Goal: Information Seeking & Learning: Learn about a topic

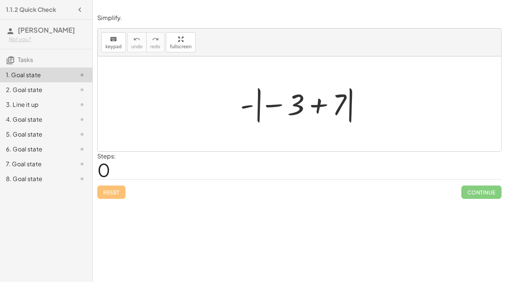
click at [271, 105] on div at bounding box center [302, 103] width 132 height 41
click at [272, 108] on div at bounding box center [302, 103] width 132 height 41
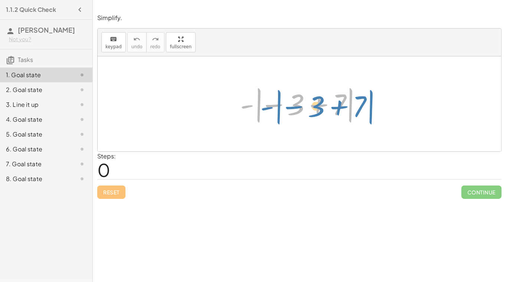
drag, startPoint x: 258, startPoint y: 113, endPoint x: 274, endPoint y: 115, distance: 16.8
click at [274, 115] on div at bounding box center [302, 103] width 132 height 41
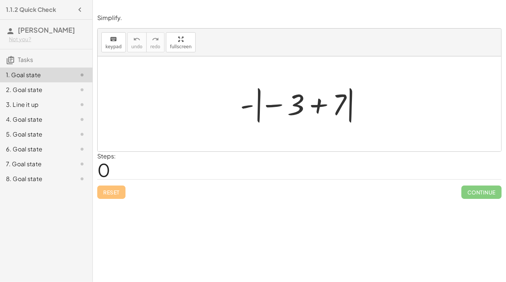
click at [320, 110] on div at bounding box center [302, 103] width 132 height 41
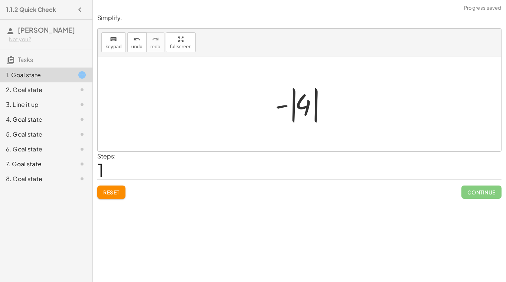
click at [307, 109] on div at bounding box center [302, 103] width 62 height 41
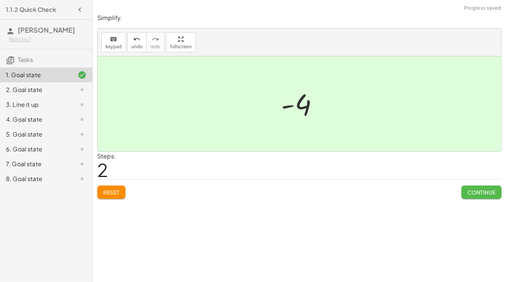
click at [486, 189] on span "Continue" at bounding box center [481, 192] width 28 height 7
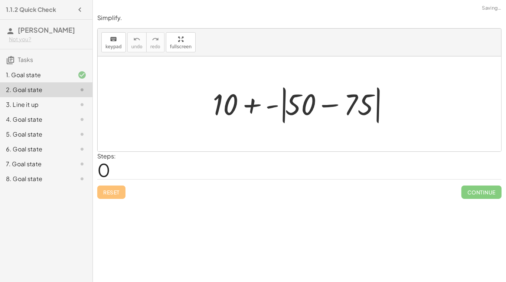
click at [327, 107] on div at bounding box center [302, 104] width 187 height 43
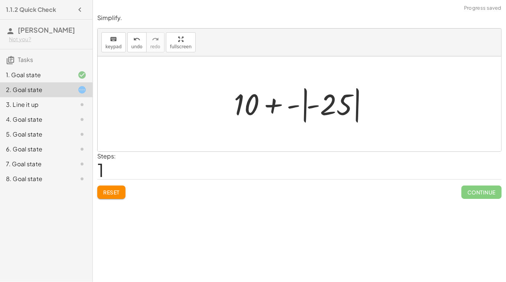
click at [304, 109] on div at bounding box center [302, 103] width 145 height 41
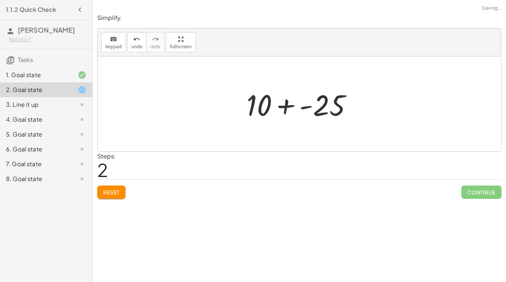
click at [290, 107] on div at bounding box center [302, 104] width 119 height 38
click at [296, 108] on div at bounding box center [301, 104] width 105 height 38
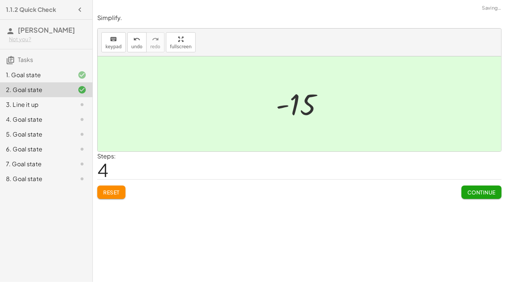
click at [473, 197] on button "Continue" at bounding box center [481, 191] width 40 height 13
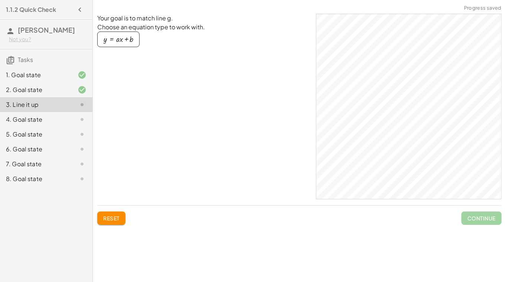
click at [122, 42] on div "button" at bounding box center [118, 39] width 30 height 8
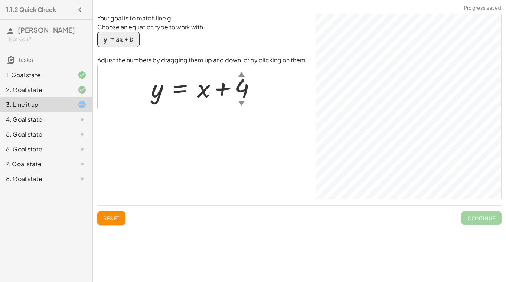
click at [243, 102] on div "▼" at bounding box center [241, 102] width 6 height 9
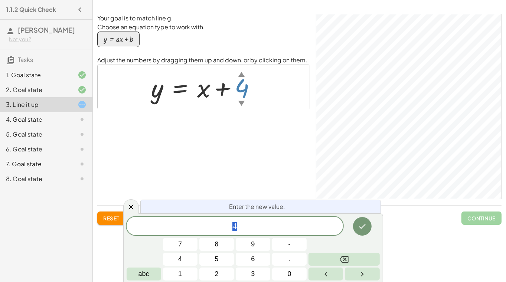
click at [243, 102] on div "▼" at bounding box center [241, 102] width 6 height 9
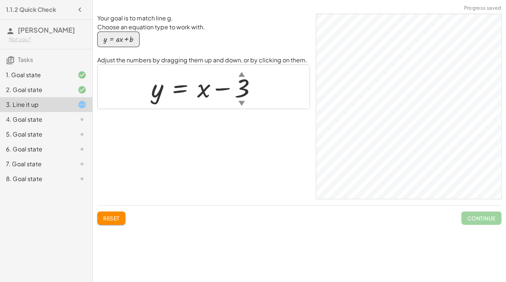
click at [209, 91] on div at bounding box center [206, 87] width 119 height 34
click at [205, 91] on div at bounding box center [206, 87] width 119 height 34
click at [203, 93] on div at bounding box center [206, 87] width 119 height 34
drag, startPoint x: 205, startPoint y: 96, endPoint x: 208, endPoint y: 82, distance: 14.3
click at [208, 82] on div at bounding box center [206, 87] width 119 height 34
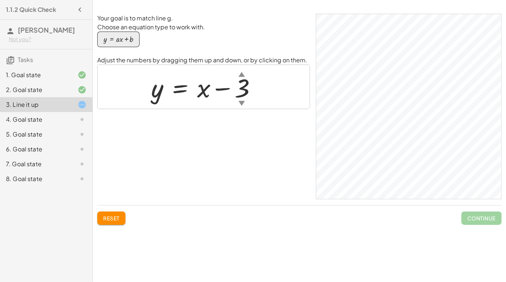
drag, startPoint x: 203, startPoint y: 93, endPoint x: 215, endPoint y: 98, distance: 13.5
click at [215, 98] on div at bounding box center [206, 87] width 119 height 34
drag, startPoint x: 200, startPoint y: 93, endPoint x: 204, endPoint y: 75, distance: 18.5
click at [204, 75] on div at bounding box center [206, 87] width 119 height 34
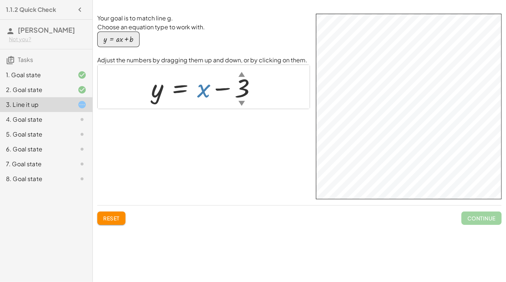
click at [201, 95] on div at bounding box center [206, 87] width 119 height 34
click at [206, 96] on div at bounding box center [206, 87] width 119 height 34
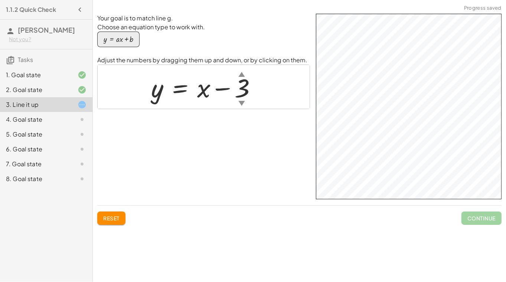
click at [117, 43] on div "button" at bounding box center [118, 39] width 30 height 8
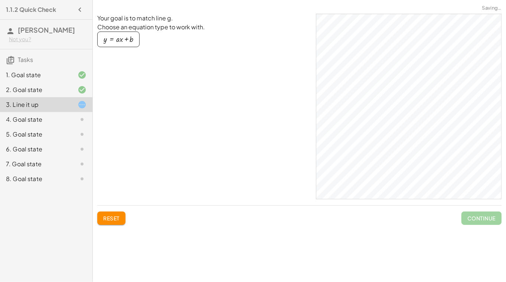
click at [117, 43] on div "button" at bounding box center [118, 39] width 30 height 8
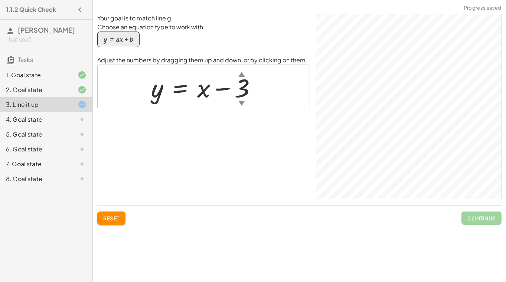
click at [207, 96] on div at bounding box center [206, 87] width 119 height 34
click at [225, 91] on div at bounding box center [206, 87] width 119 height 34
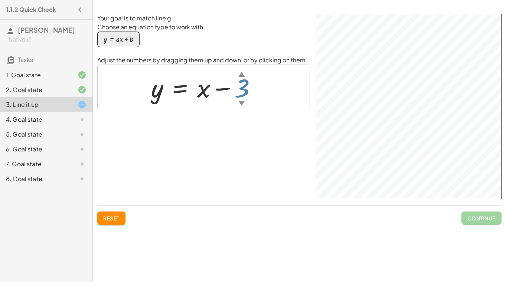
drag, startPoint x: 245, startPoint y: 91, endPoint x: 231, endPoint y: 89, distance: 14.6
click at [231, 89] on div at bounding box center [206, 87] width 119 height 34
click at [203, 96] on div at bounding box center [206, 87] width 119 height 34
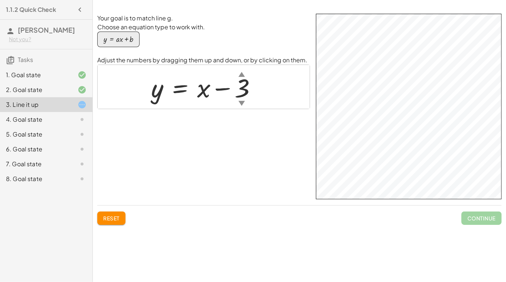
click at [203, 96] on div at bounding box center [206, 87] width 119 height 34
drag, startPoint x: 201, startPoint y: 91, endPoint x: 188, endPoint y: 95, distance: 14.1
click at [188, 95] on div at bounding box center [206, 87] width 119 height 34
drag, startPoint x: 203, startPoint y: 92, endPoint x: 199, endPoint y: 92, distance: 3.7
click at [199, 92] on div at bounding box center [206, 87] width 119 height 34
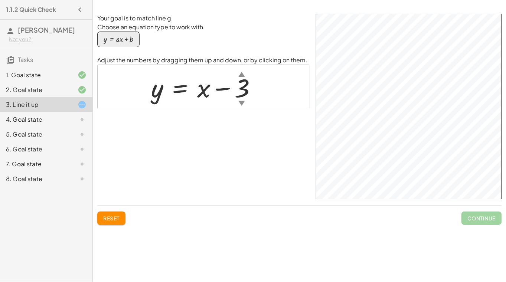
click at [199, 92] on div at bounding box center [206, 87] width 119 height 34
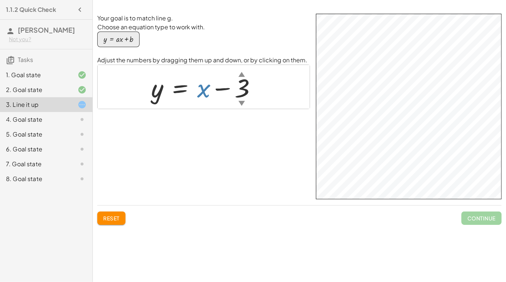
click at [199, 92] on div at bounding box center [206, 87] width 119 height 34
drag, startPoint x: 158, startPoint y: 93, endPoint x: 168, endPoint y: 95, distance: 9.5
click at [168, 95] on div at bounding box center [206, 87] width 119 height 34
click at [185, 91] on div at bounding box center [206, 87] width 119 height 34
click at [204, 92] on div at bounding box center [206, 87] width 119 height 34
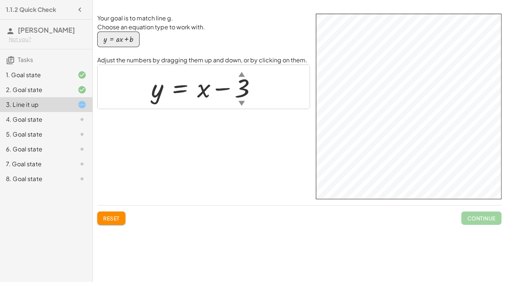
click at [204, 92] on div at bounding box center [206, 87] width 119 height 34
drag, startPoint x: 243, startPoint y: 92, endPoint x: 244, endPoint y: 88, distance: 4.8
click at [244, 88] on div at bounding box center [206, 87] width 119 height 34
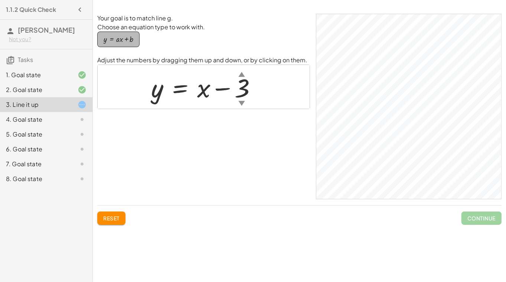
click at [121, 42] on div "button" at bounding box center [118, 39] width 30 height 8
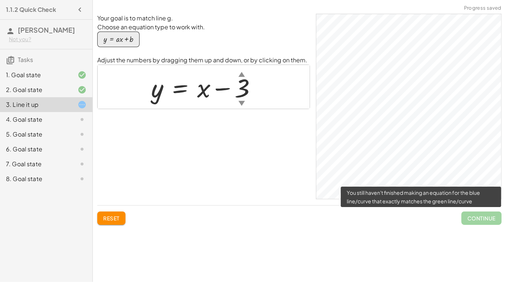
click at [483, 220] on span "Continue" at bounding box center [481, 217] width 40 height 13
click at [487, 223] on span "Continue" at bounding box center [481, 217] width 40 height 13
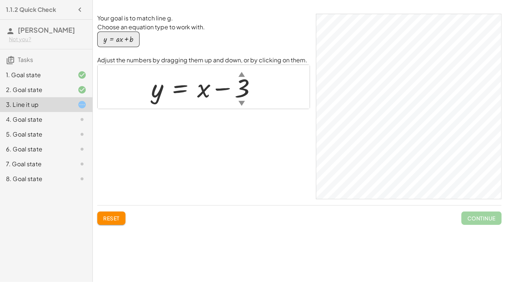
drag, startPoint x: 204, startPoint y: 95, endPoint x: 204, endPoint y: 103, distance: 8.2
click at [204, 103] on div at bounding box center [206, 87] width 119 height 34
click at [68, 122] on div at bounding box center [76, 119] width 21 height 9
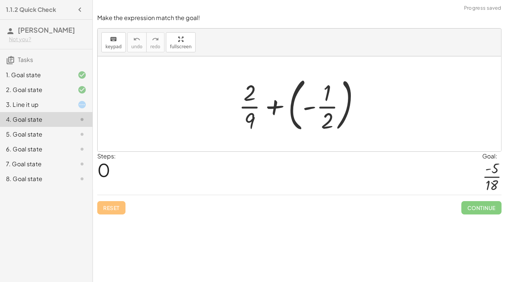
click at [45, 105] on div "3. Line it up" at bounding box center [36, 104] width 60 height 9
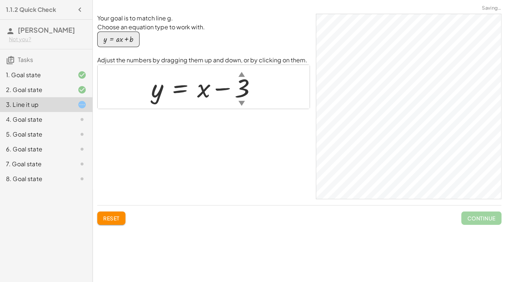
click at [208, 93] on div at bounding box center [206, 87] width 119 height 34
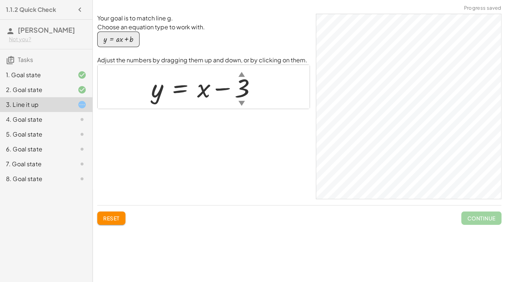
click at [208, 93] on div at bounding box center [206, 87] width 119 height 34
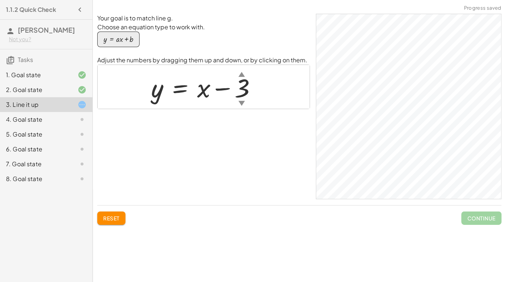
click at [208, 93] on div at bounding box center [206, 87] width 119 height 34
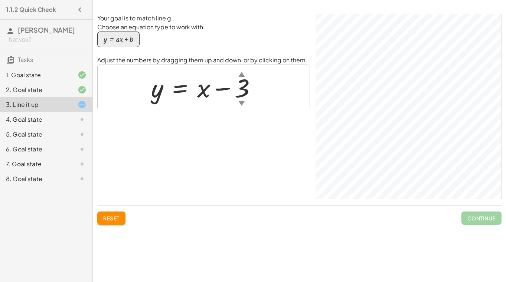
click at [208, 93] on div at bounding box center [206, 87] width 119 height 34
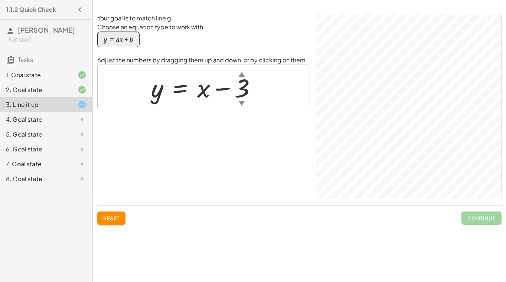
click at [208, 93] on div at bounding box center [206, 87] width 119 height 34
click at [199, 89] on div at bounding box center [206, 87] width 119 height 34
click at [199, 90] on div at bounding box center [206, 87] width 119 height 34
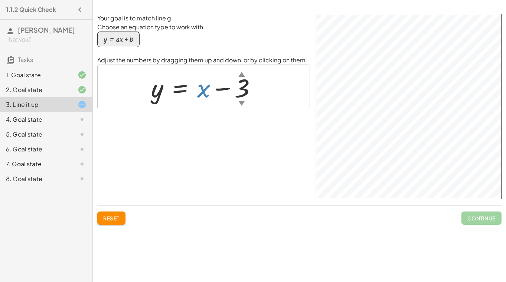
click at [199, 90] on div at bounding box center [206, 87] width 119 height 34
drag, startPoint x: 205, startPoint y: 92, endPoint x: 202, endPoint y: 106, distance: 14.7
click at [202, 106] on div "y = + x − 3 ▲ ▼" at bounding box center [204, 87] width 212 height 44
click at [202, 92] on div at bounding box center [206, 87] width 119 height 34
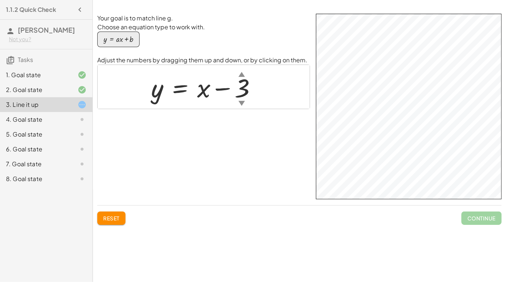
click at [202, 92] on div at bounding box center [206, 87] width 119 height 34
click at [86, 118] on icon at bounding box center [82, 119] width 9 height 9
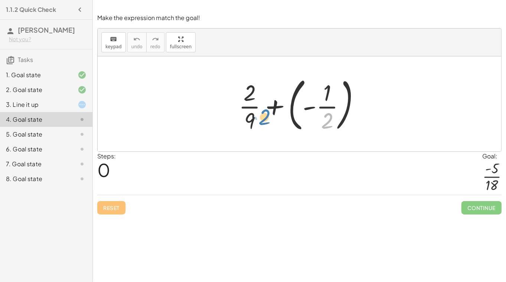
drag, startPoint x: 328, startPoint y: 122, endPoint x: 264, endPoint y: 119, distance: 64.2
click at [264, 119] on div at bounding box center [302, 104] width 135 height 62
drag, startPoint x: 250, startPoint y: 124, endPoint x: 328, endPoint y: 127, distance: 78.0
click at [328, 127] on div at bounding box center [302, 104] width 135 height 62
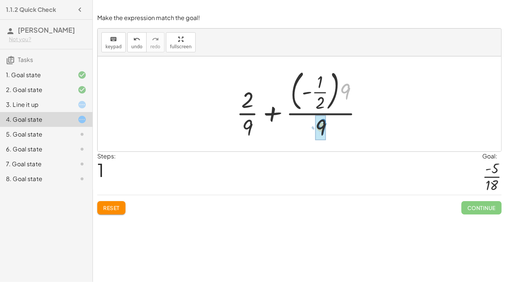
drag, startPoint x: 346, startPoint y: 95, endPoint x: 323, endPoint y: 131, distance: 42.3
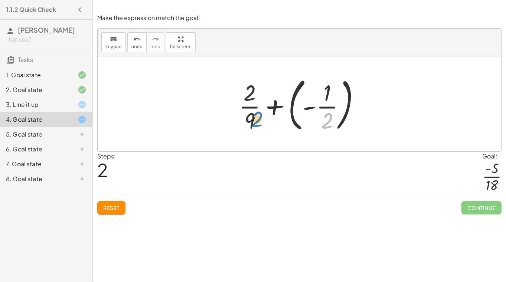
drag, startPoint x: 328, startPoint y: 125, endPoint x: 258, endPoint y: 124, distance: 69.7
click at [258, 124] on div at bounding box center [302, 104] width 135 height 62
click at [277, 109] on div at bounding box center [302, 104] width 135 height 62
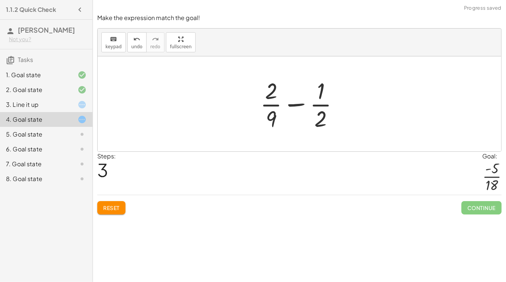
click at [300, 106] on div at bounding box center [302, 103] width 92 height 57
drag, startPoint x: 319, startPoint y: 120, endPoint x: 273, endPoint y: 119, distance: 45.6
click at [273, 119] on div at bounding box center [302, 103] width 92 height 57
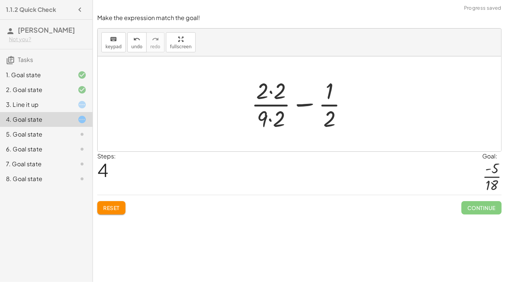
click at [272, 106] on div at bounding box center [301, 103] width 109 height 57
drag, startPoint x: 263, startPoint y: 117, endPoint x: 326, endPoint y: 123, distance: 62.6
click at [326, 123] on div at bounding box center [301, 103] width 109 height 57
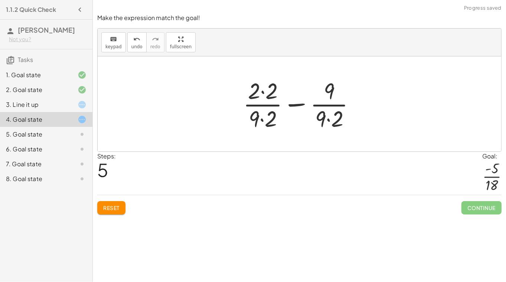
click at [328, 121] on div at bounding box center [301, 103] width 125 height 57
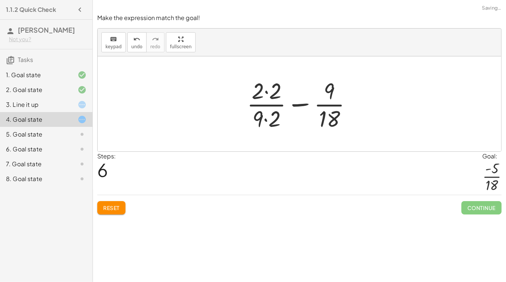
click at [266, 119] on div at bounding box center [302, 103] width 118 height 57
click at [266, 93] on div at bounding box center [302, 103] width 118 height 57
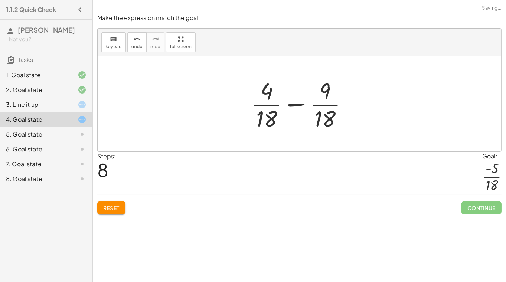
click at [295, 105] on div at bounding box center [301, 103] width 109 height 57
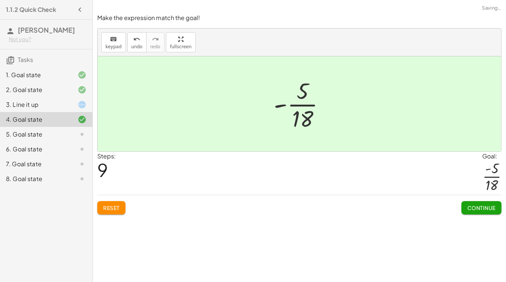
click at [478, 210] on button "Continue" at bounding box center [481, 207] width 40 height 13
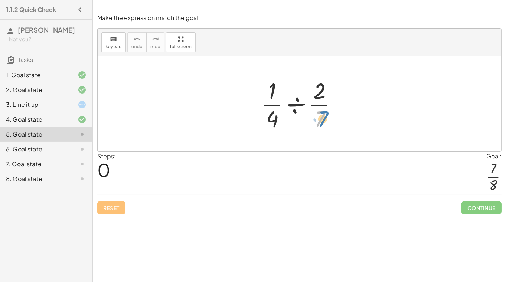
click at [326, 116] on div at bounding box center [301, 103] width 89 height 57
click at [297, 104] on div at bounding box center [301, 103] width 89 height 57
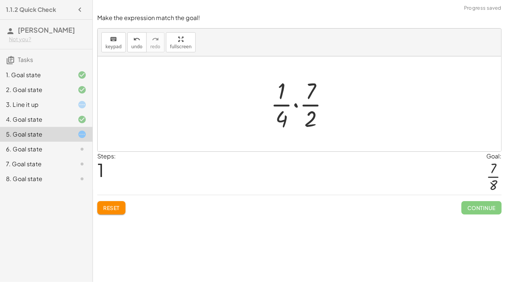
click at [296, 107] on div at bounding box center [302, 103] width 71 height 57
click at [295, 121] on div at bounding box center [302, 103] width 60 height 57
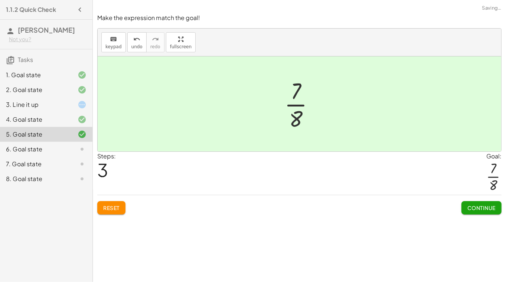
click at [480, 211] on button "Continue" at bounding box center [481, 207] width 40 height 13
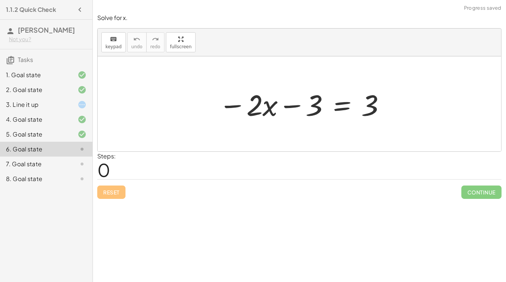
click at [340, 111] on div at bounding box center [302, 104] width 175 height 38
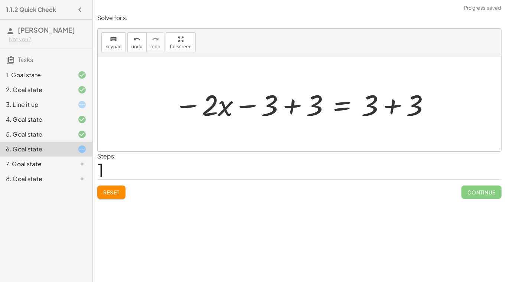
click at [299, 105] on div at bounding box center [302, 104] width 264 height 38
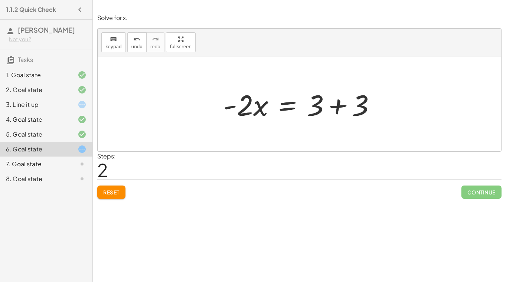
click at [342, 108] on div at bounding box center [302, 104] width 166 height 38
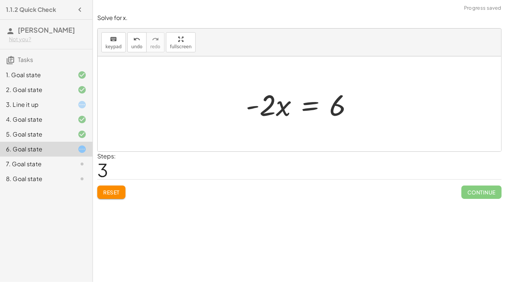
click at [308, 111] on div at bounding box center [302, 104] width 121 height 38
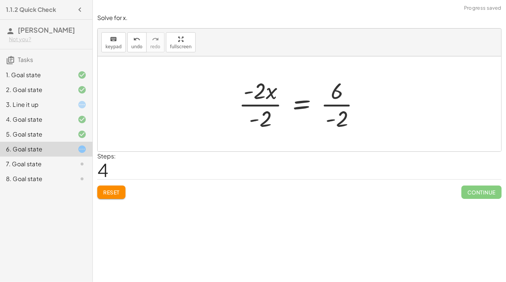
click at [335, 109] on div at bounding box center [302, 103] width 135 height 57
click at [260, 106] on div at bounding box center [302, 103] width 133 height 57
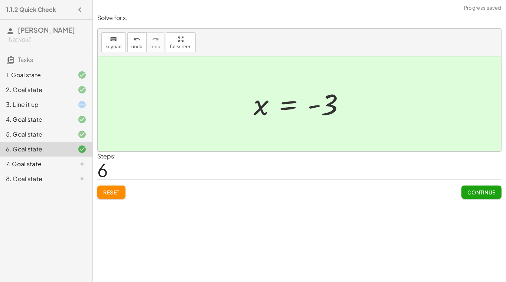
click at [483, 187] on button "Continue" at bounding box center [481, 191] width 40 height 13
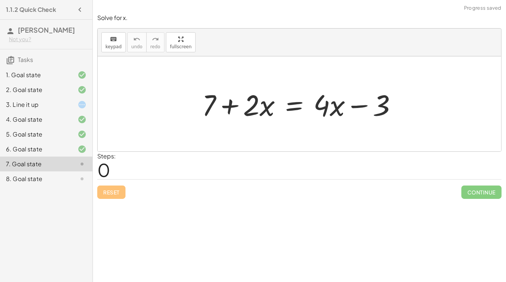
click at [294, 108] on div at bounding box center [302, 104] width 208 height 38
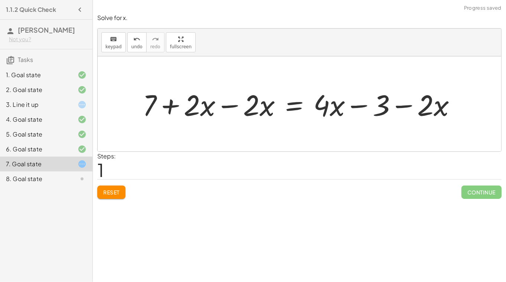
click at [233, 109] on div at bounding box center [302, 104] width 326 height 38
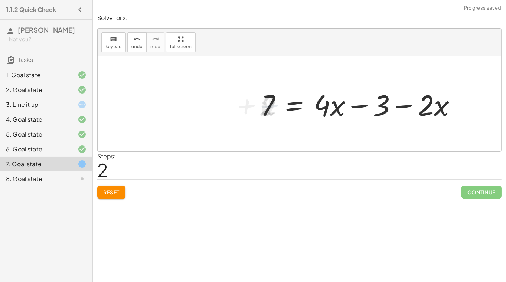
click at [408, 106] on div at bounding box center [361, 104] width 208 height 38
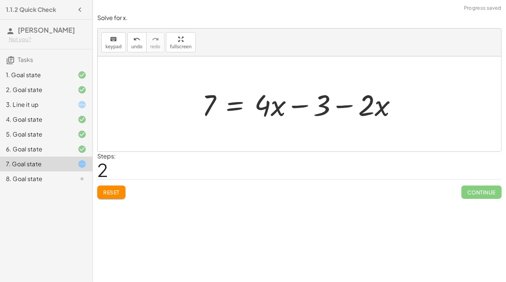
click at [350, 105] on div at bounding box center [302, 104] width 208 height 38
click at [340, 109] on div at bounding box center [302, 104] width 208 height 38
drag, startPoint x: 364, startPoint y: 108, endPoint x: 291, endPoint y: 103, distance: 73.2
click at [291, 103] on div at bounding box center [302, 104] width 208 height 38
click at [301, 103] on div at bounding box center [302, 104] width 208 height 38
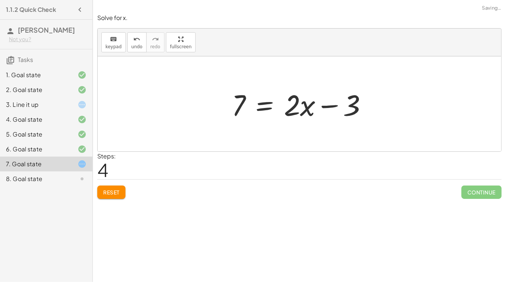
click at [262, 112] on div at bounding box center [302, 104] width 149 height 38
click at [216, 110] on div at bounding box center [302, 104] width 238 height 38
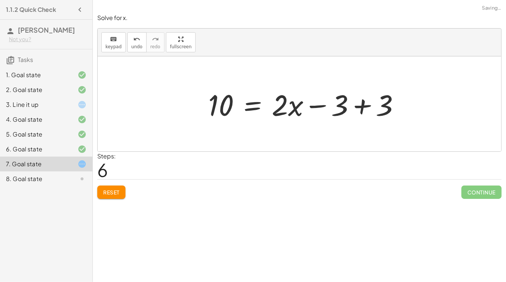
click at [378, 110] on div at bounding box center [306, 104] width 205 height 38
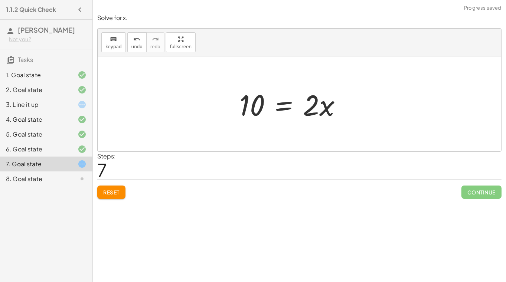
click at [257, 106] on div at bounding box center [294, 104] width 116 height 38
click at [289, 108] on div at bounding box center [302, 104] width 116 height 38
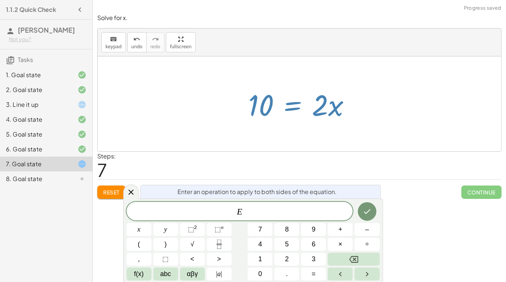
click at [0, 0] on div "Solve for x. keyboard keypad undo undo redo redo fullscreen + 7 + · 2 · x = + ·…" at bounding box center [0, 0] width 0 height 0
click at [426, 178] on div "Steps: 7" at bounding box center [299, 165] width 404 height 27
click at [369, 219] on button "Done" at bounding box center [367, 211] width 19 height 19
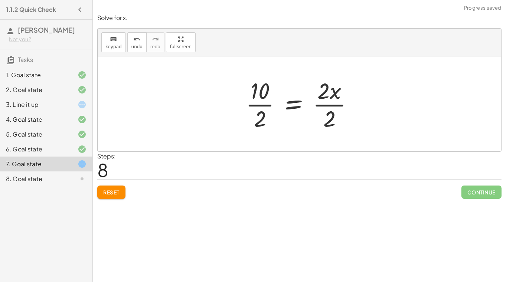
click at [297, 106] on div at bounding box center [302, 103] width 121 height 57
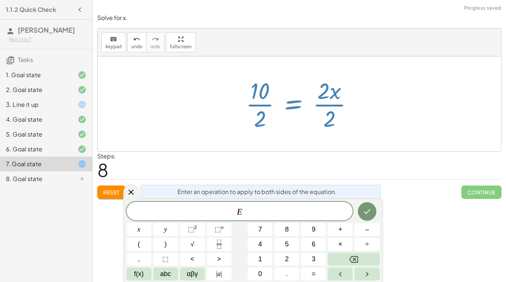
click at [340, 104] on div at bounding box center [302, 103] width 121 height 57
click at [340, 105] on div at bounding box center [302, 103] width 121 height 57
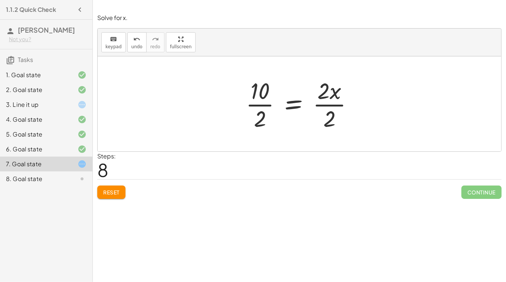
click at [335, 107] on div at bounding box center [302, 103] width 121 height 57
click at [268, 105] on div at bounding box center [294, 103] width 103 height 57
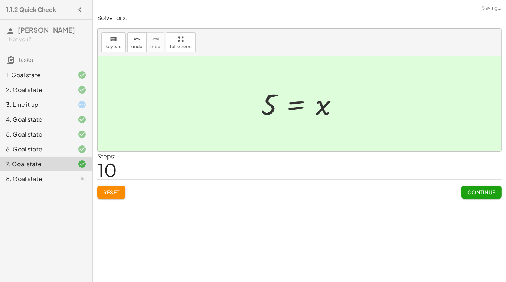
click at [479, 195] on button "Continue" at bounding box center [481, 191] width 40 height 13
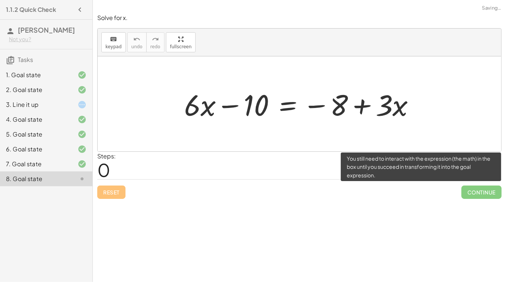
click at [479, 195] on span "Continue" at bounding box center [481, 191] width 40 height 13
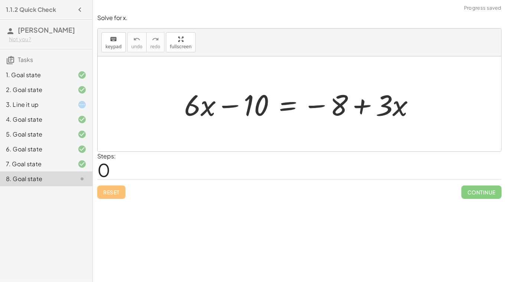
click at [289, 107] on div at bounding box center [302, 104] width 244 height 38
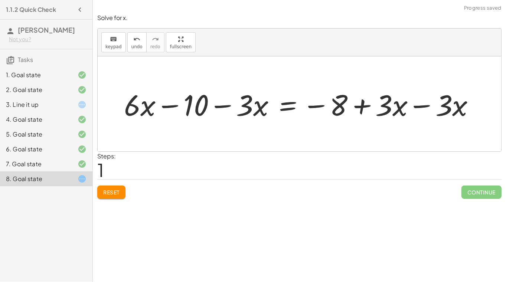
click at [229, 108] on div at bounding box center [302, 104] width 364 height 38
drag, startPoint x: 245, startPoint y: 107, endPoint x: 167, endPoint y: 101, distance: 78.5
click at [167, 101] on div at bounding box center [302, 104] width 364 height 38
click at [172, 106] on div at bounding box center [302, 104] width 364 height 38
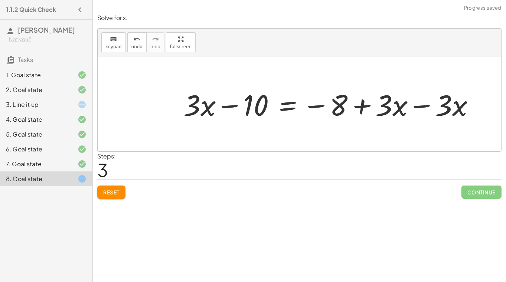
click at [447, 107] on div at bounding box center [332, 104] width 304 height 38
click at [423, 109] on div at bounding box center [332, 104] width 304 height 38
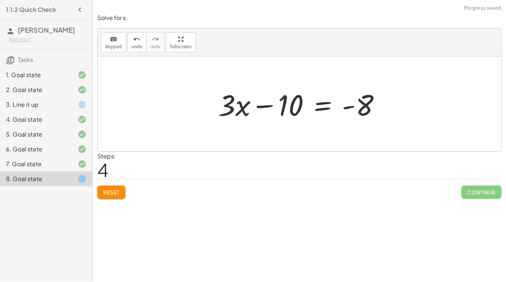
click at [322, 110] on div at bounding box center [301, 104] width 175 height 38
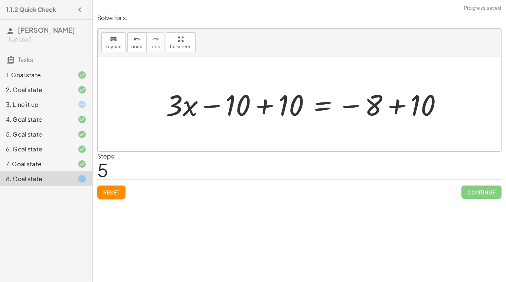
click at [272, 103] on div at bounding box center [307, 104] width 290 height 38
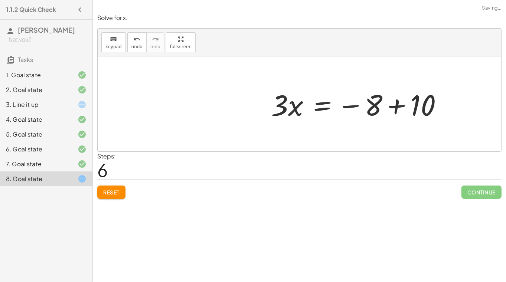
click at [395, 104] on div at bounding box center [359, 104] width 184 height 38
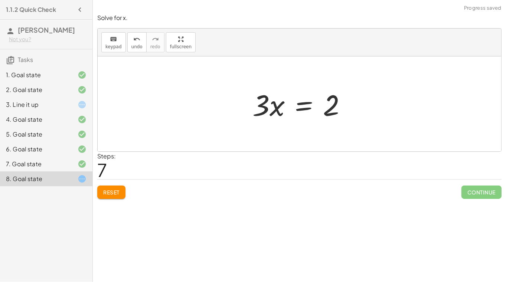
click at [305, 109] on div at bounding box center [303, 104] width 108 height 38
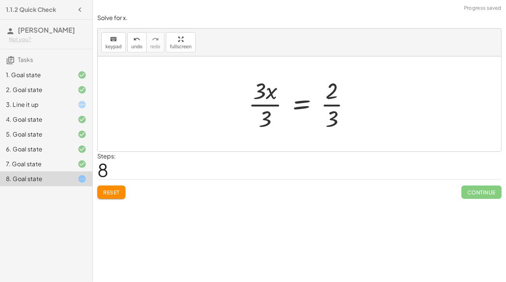
click at [265, 106] on div at bounding box center [301, 103] width 115 height 57
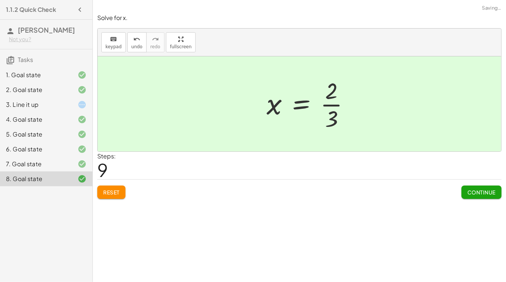
click at [326, 107] on div at bounding box center [311, 103] width 96 height 57
click at [326, 107] on div at bounding box center [302, 103] width 96 height 57
click at [482, 198] on button "Continue" at bounding box center [481, 191] width 40 height 13
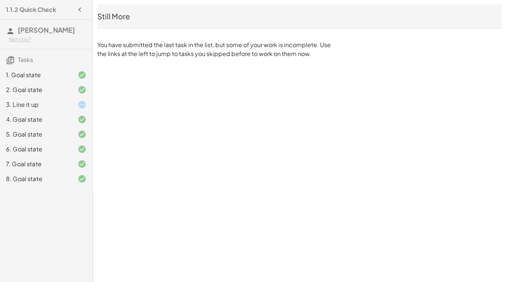
click at [75, 127] on div "3. Line it up" at bounding box center [46, 134] width 92 height 15
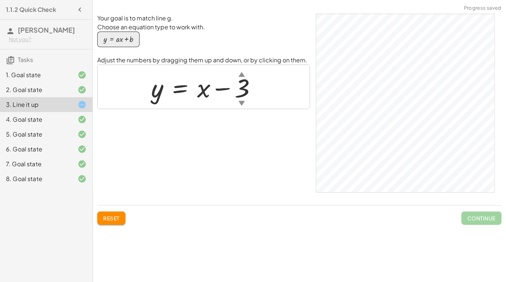
drag, startPoint x: 201, startPoint y: 90, endPoint x: 220, endPoint y: 124, distance: 38.4
click at [220, 124] on div "Your goal is to match line g. Choose an equation type to work with. y = + · a ·…" at bounding box center [203, 106] width 213 height 185
click at [207, 92] on div at bounding box center [206, 87] width 119 height 34
drag, startPoint x: 206, startPoint y: 92, endPoint x: 230, endPoint y: 65, distance: 36.6
click at [230, 65] on div "y = + x − 3 ▲ ▼" at bounding box center [204, 87] width 212 height 44
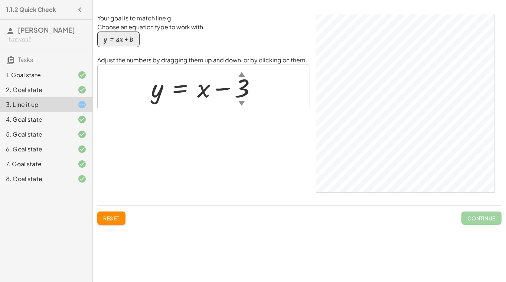
click at [39, 181] on div "8. Goal state" at bounding box center [36, 178] width 60 height 9
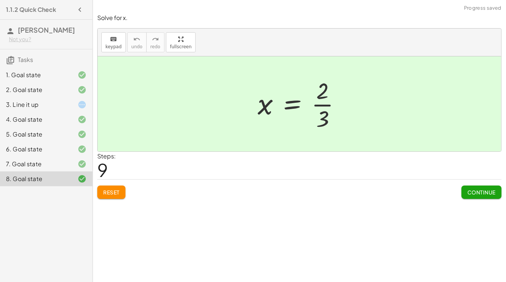
click at [469, 191] on span "Continue" at bounding box center [481, 192] width 28 height 7
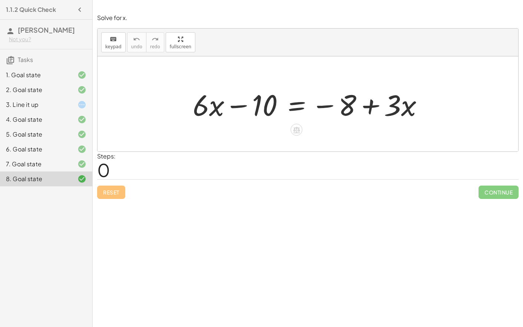
click at [293, 108] on div at bounding box center [311, 104] width 244 height 38
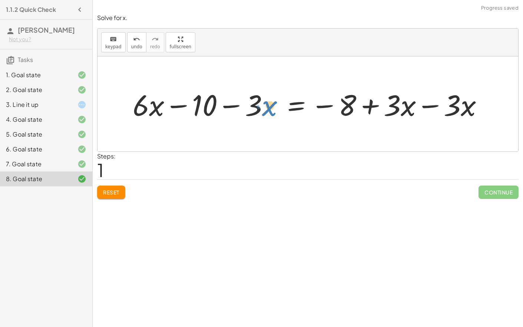
drag, startPoint x: 264, startPoint y: 109, endPoint x: 268, endPoint y: 109, distance: 3.7
click at [268, 109] on div at bounding box center [311, 104] width 364 height 38
drag, startPoint x: 235, startPoint y: 107, endPoint x: 246, endPoint y: 113, distance: 12.5
click at [246, 113] on div at bounding box center [311, 104] width 364 height 38
drag, startPoint x: 251, startPoint y: 107, endPoint x: 181, endPoint y: 111, distance: 70.2
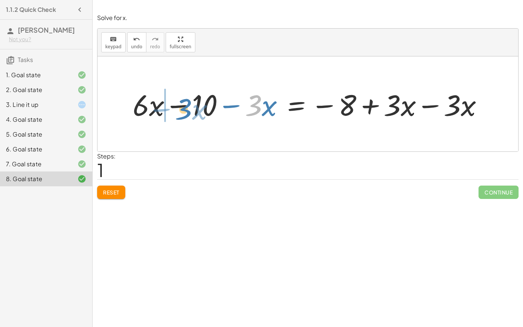
click at [181, 111] on div at bounding box center [311, 104] width 364 height 38
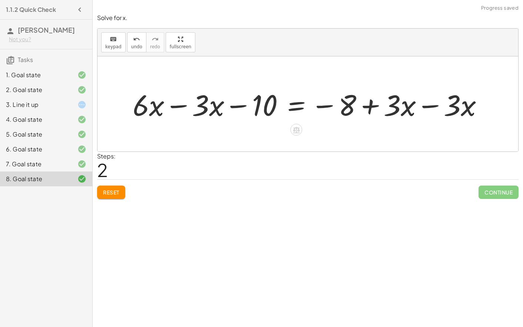
click at [189, 107] on div at bounding box center [311, 104] width 364 height 38
click at [437, 107] on div at bounding box center [340, 104] width 304 height 38
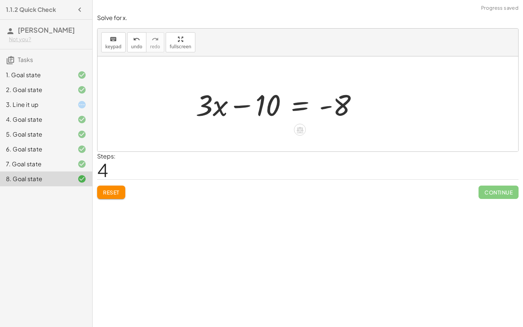
click at [299, 109] on div at bounding box center [279, 104] width 175 height 38
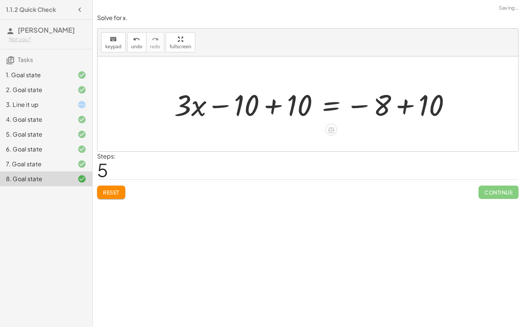
click at [279, 109] on div at bounding box center [316, 104] width 290 height 38
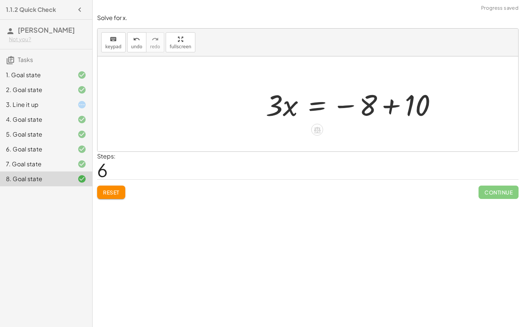
click at [401, 108] on div at bounding box center [354, 104] width 184 height 38
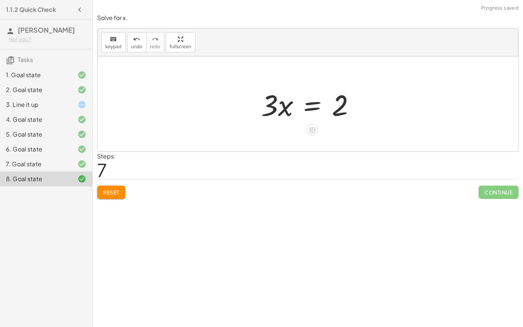
click at [314, 112] on div at bounding box center [311, 104] width 108 height 38
click at [282, 106] on div at bounding box center [310, 103] width 115 height 57
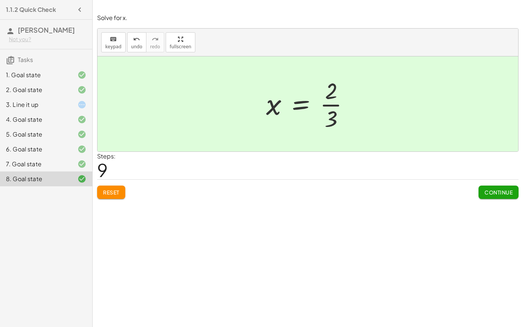
click at [502, 193] on span "Continue" at bounding box center [499, 192] width 28 height 7
